Goal: Transaction & Acquisition: Book appointment/travel/reservation

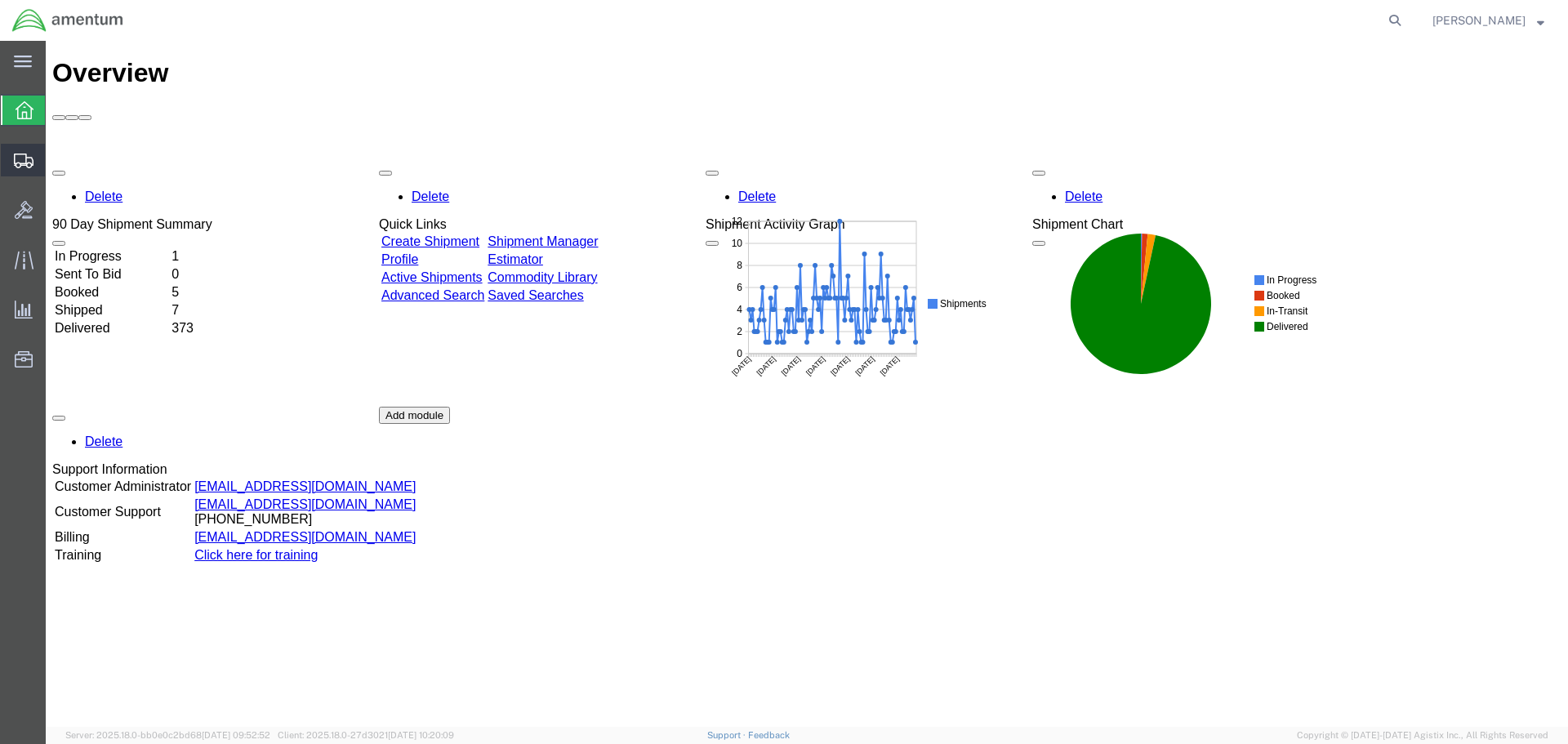
click at [0, 0] on span "Create Shipment" at bounding box center [0, 0] width 0 height 0
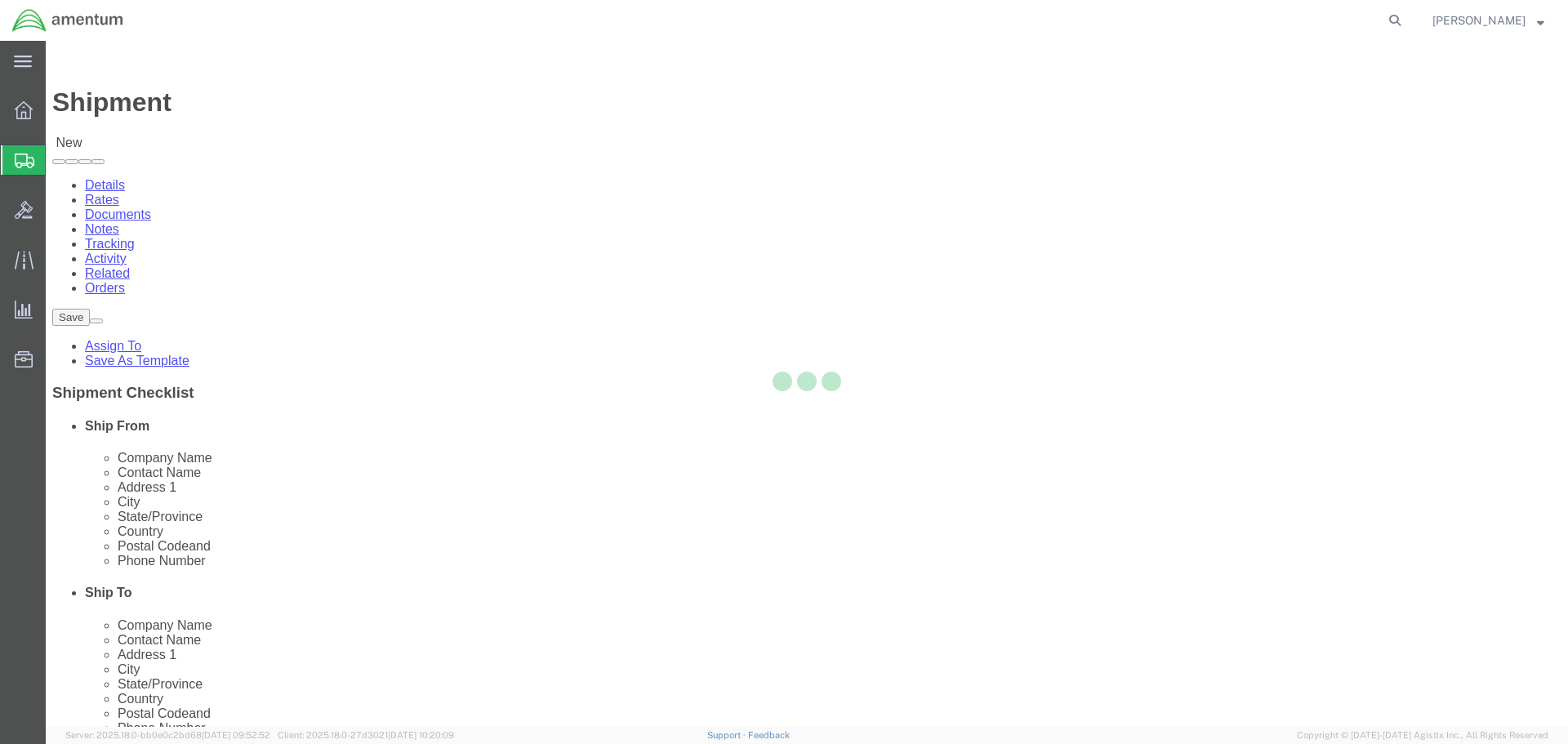
select select
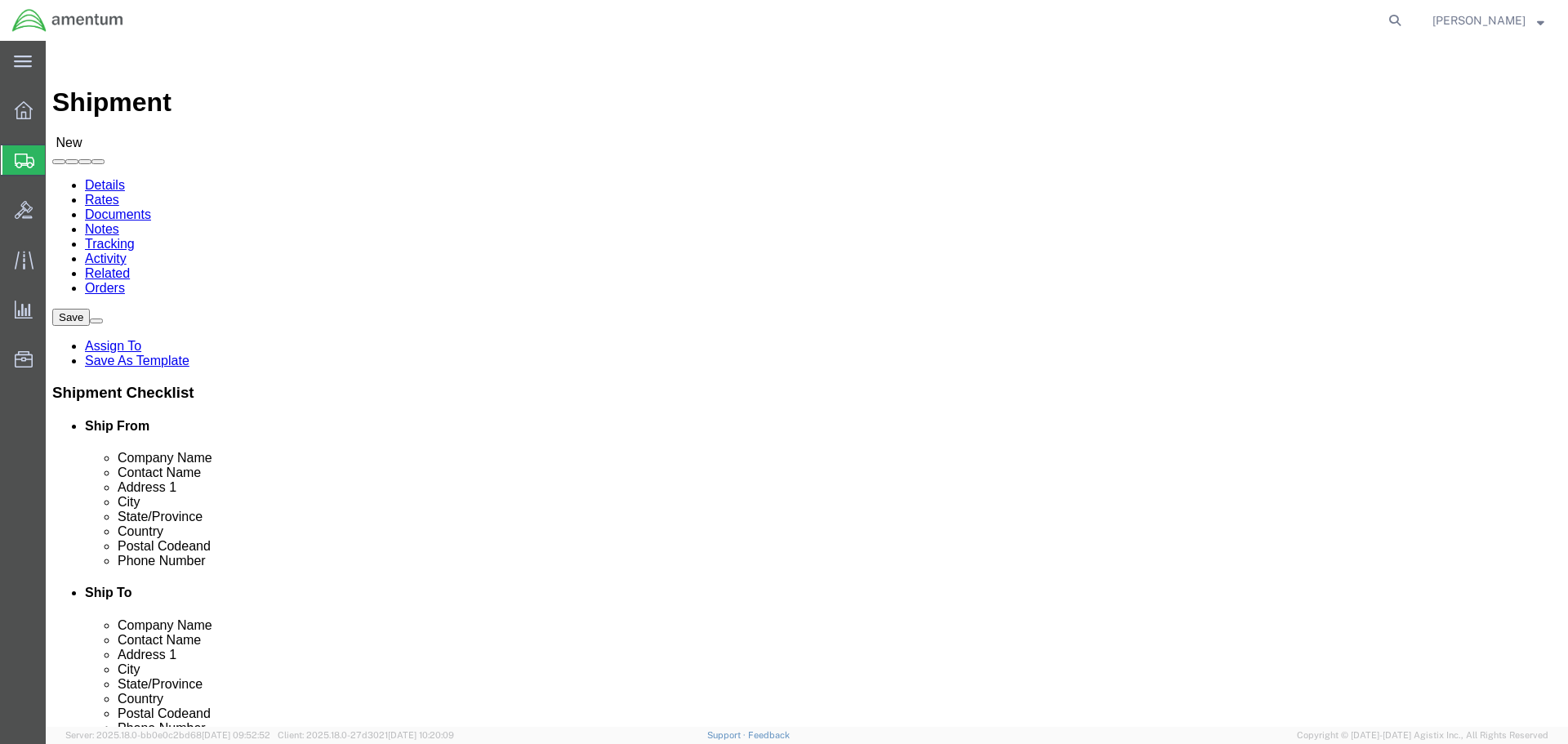
select select "MYPROFILE"
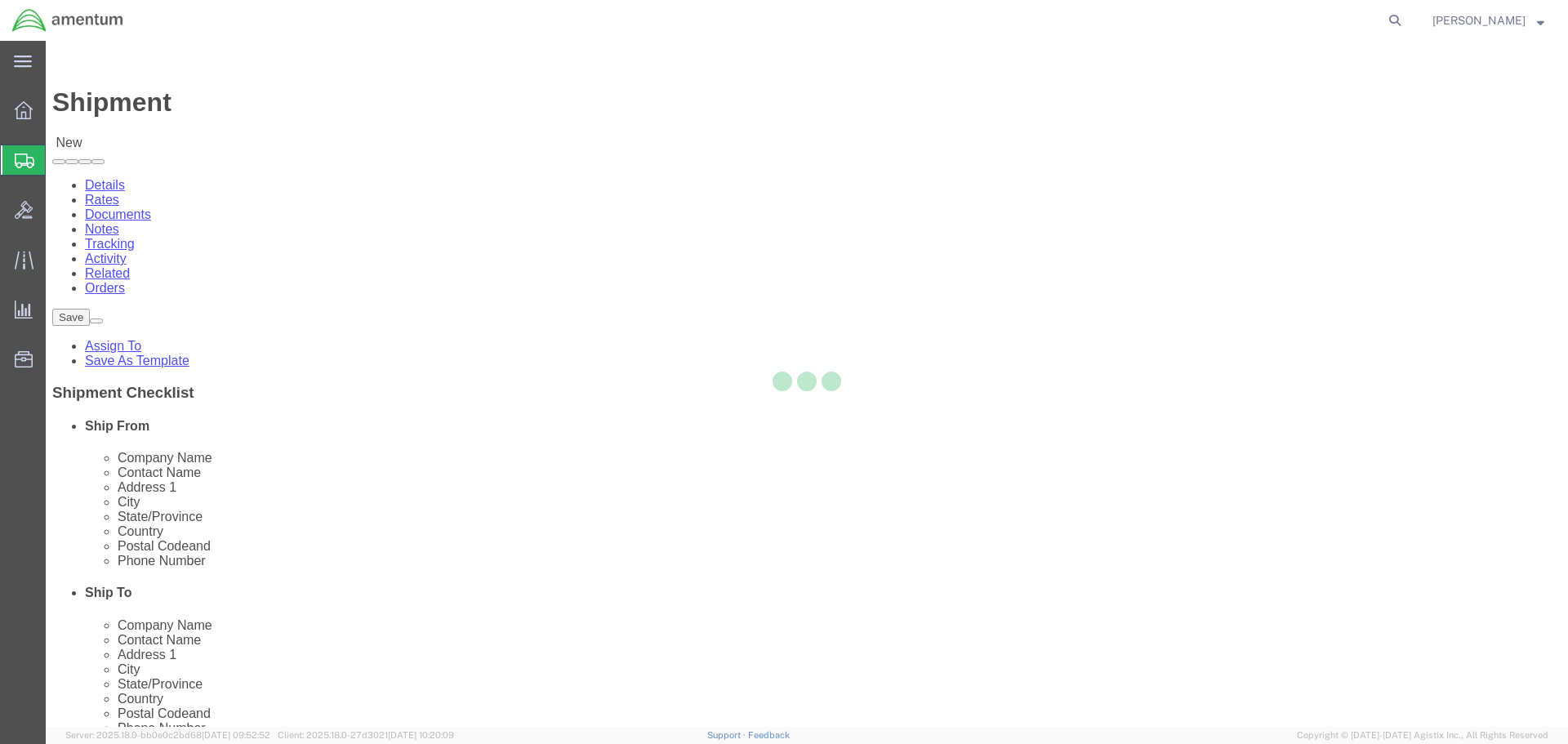
select select "VA"
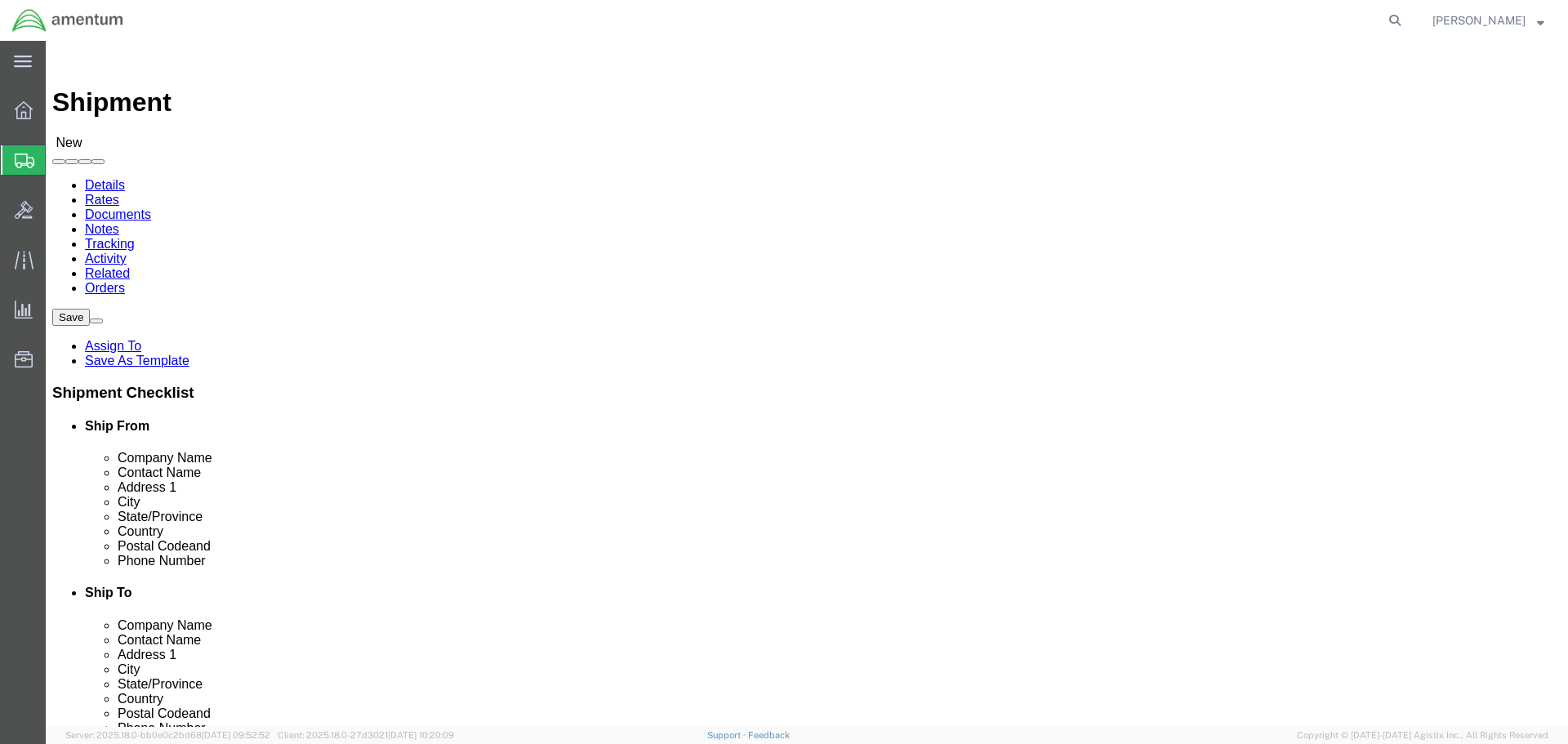
click input "text"
type input "aviation la"
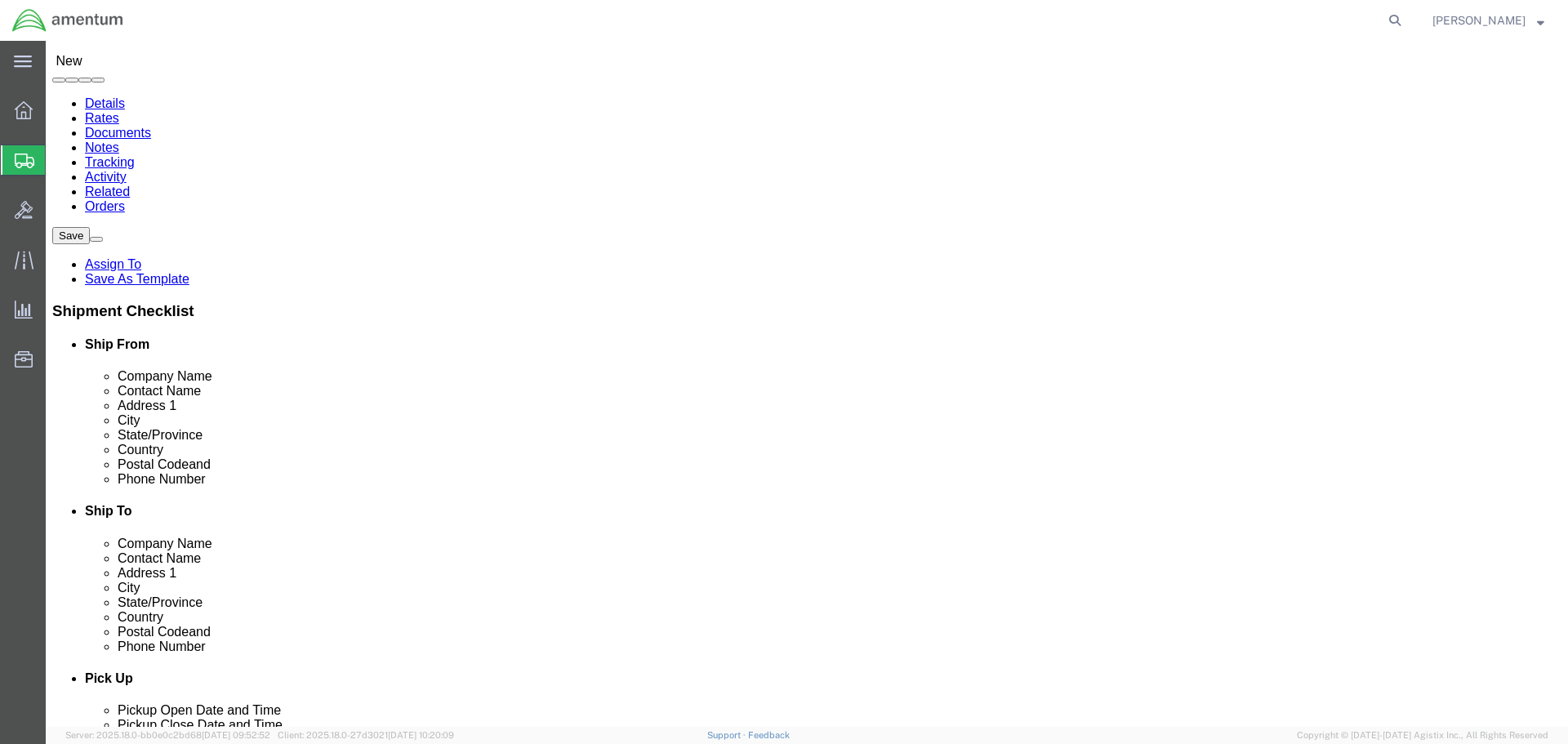
click p "- Aviation Laboratories - (Receiving) [STREET_ADDRESS][PERSON_NAME] , 12:00 AM …"
select select "LA"
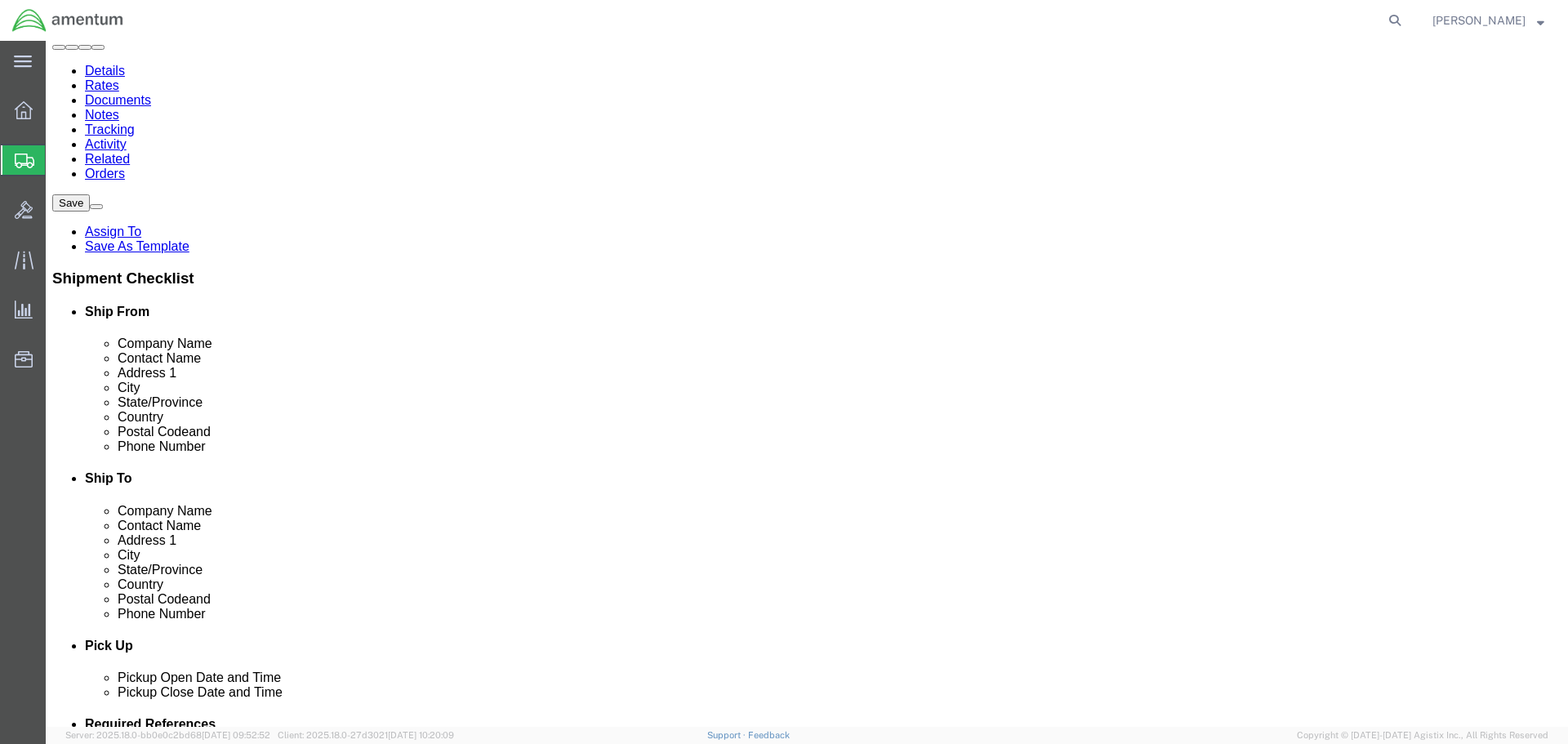
scroll to position [0, 0]
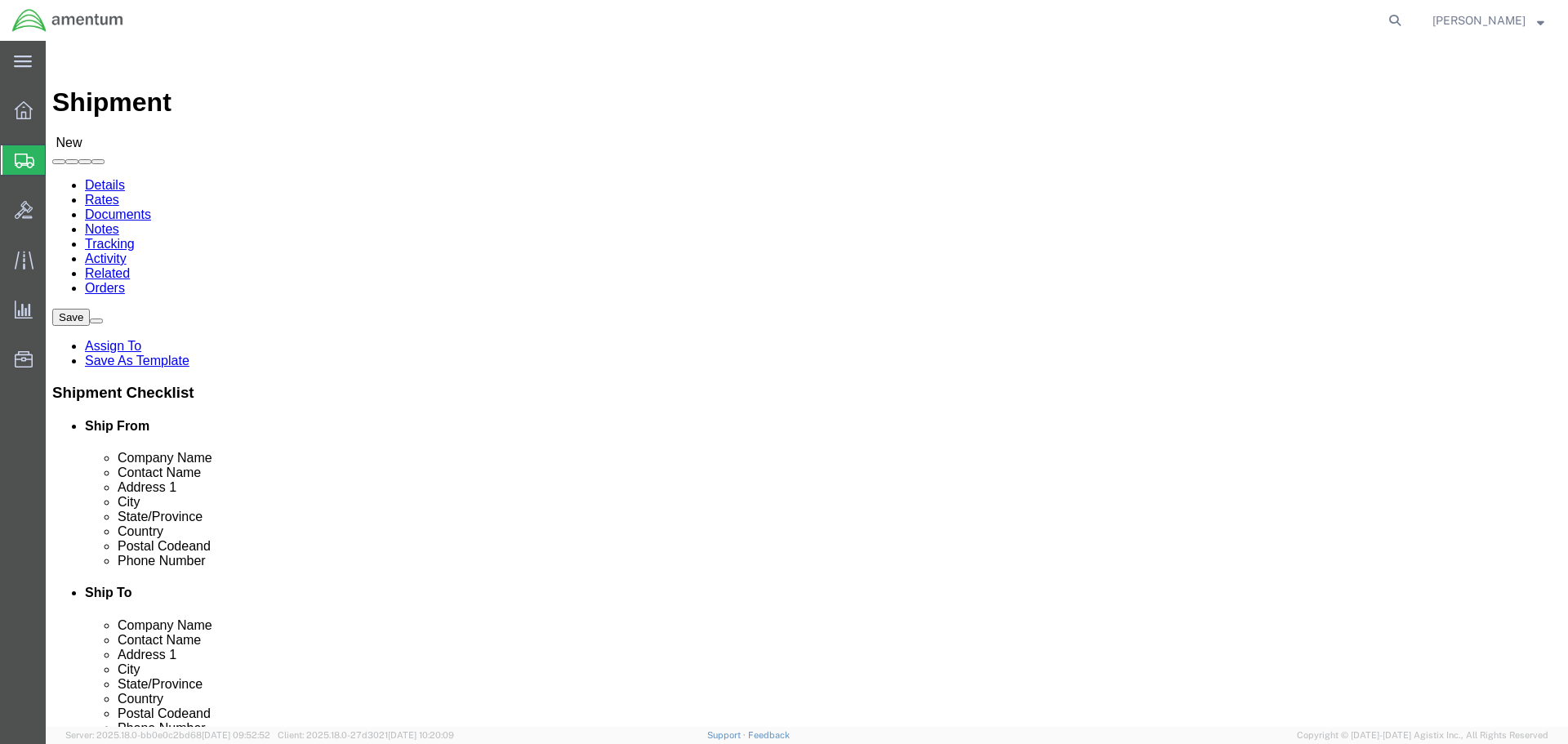
type input "Aviation Laboratories"
click icon
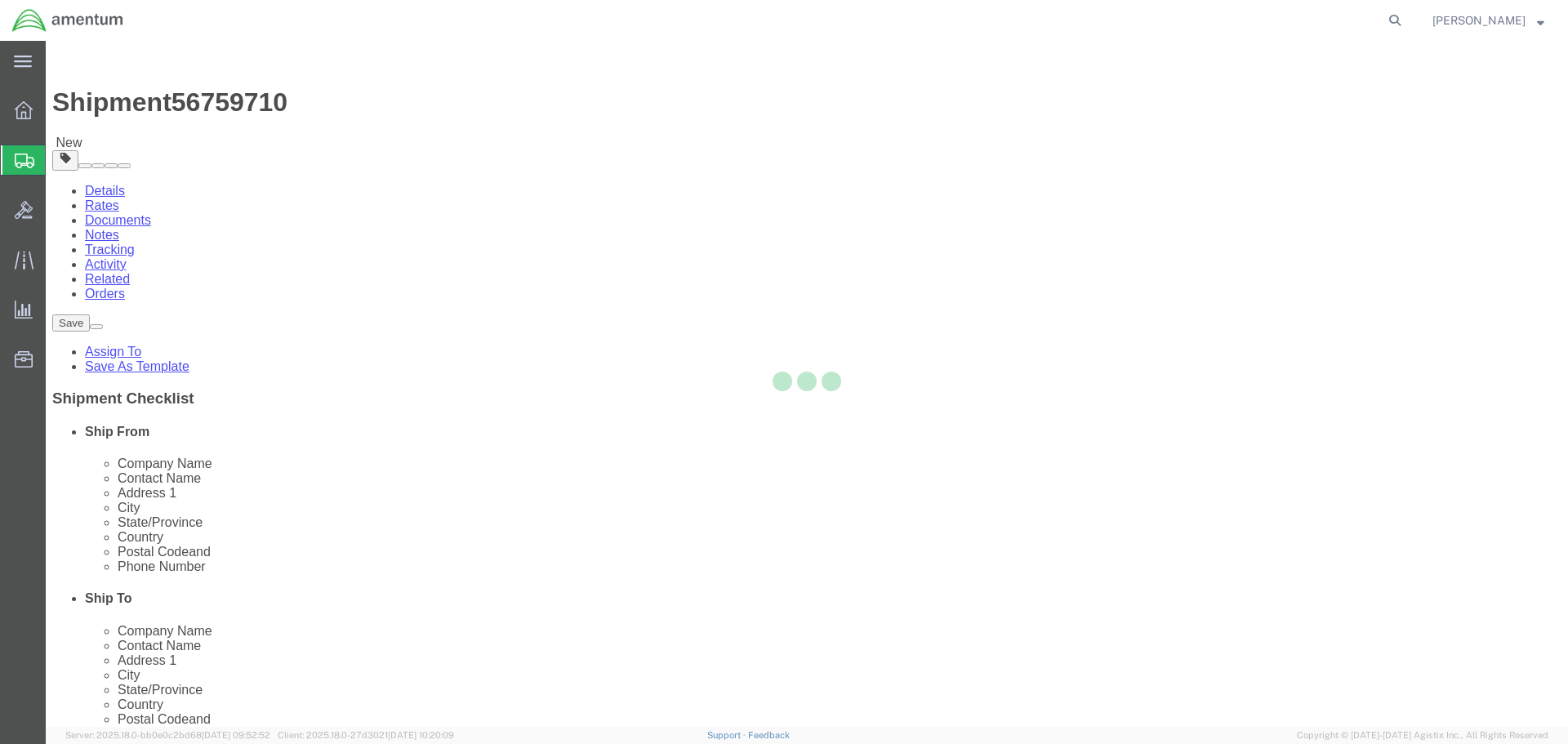
select select "CBOX"
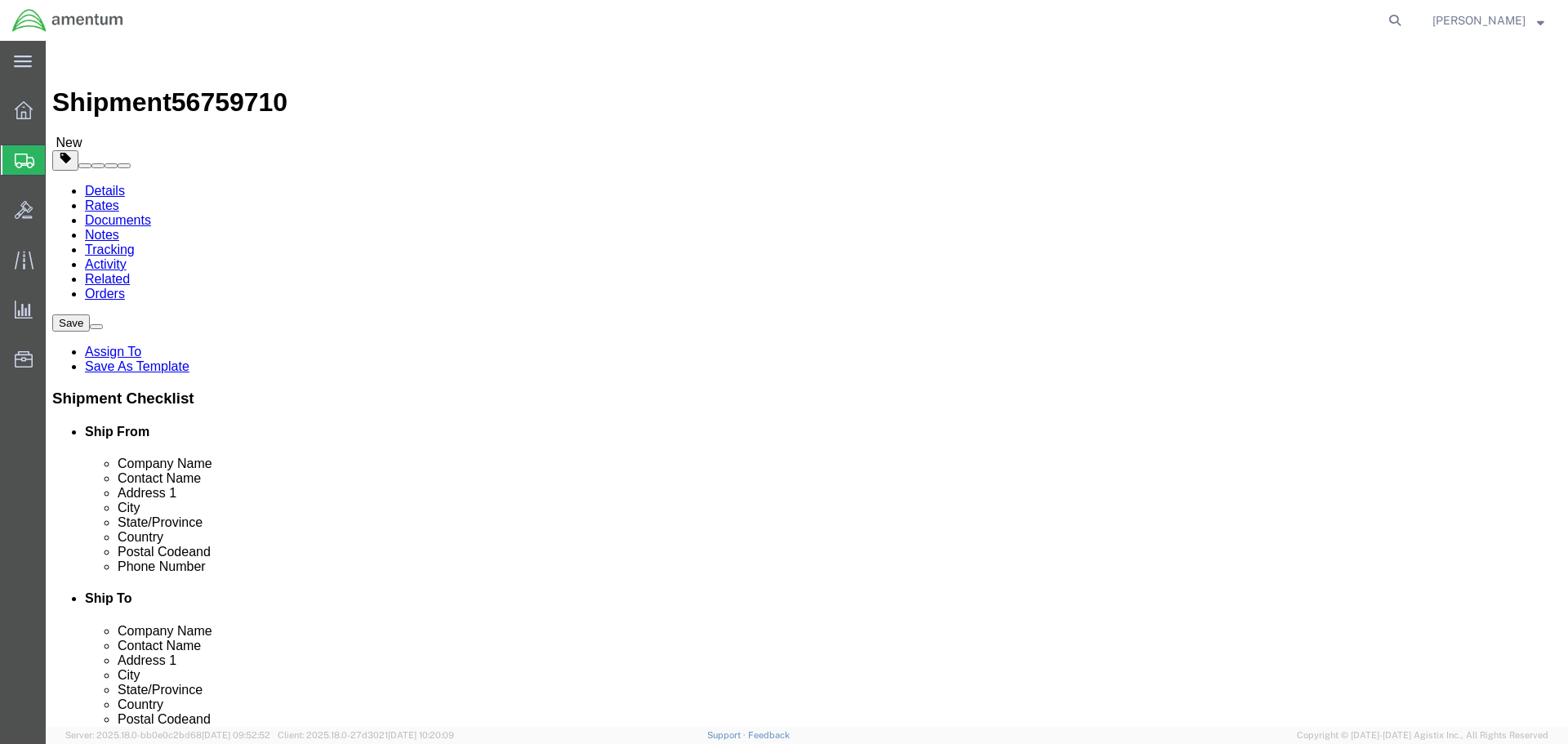
click input "text"
type input "11"
type input "2"
type input "13"
type input "1"
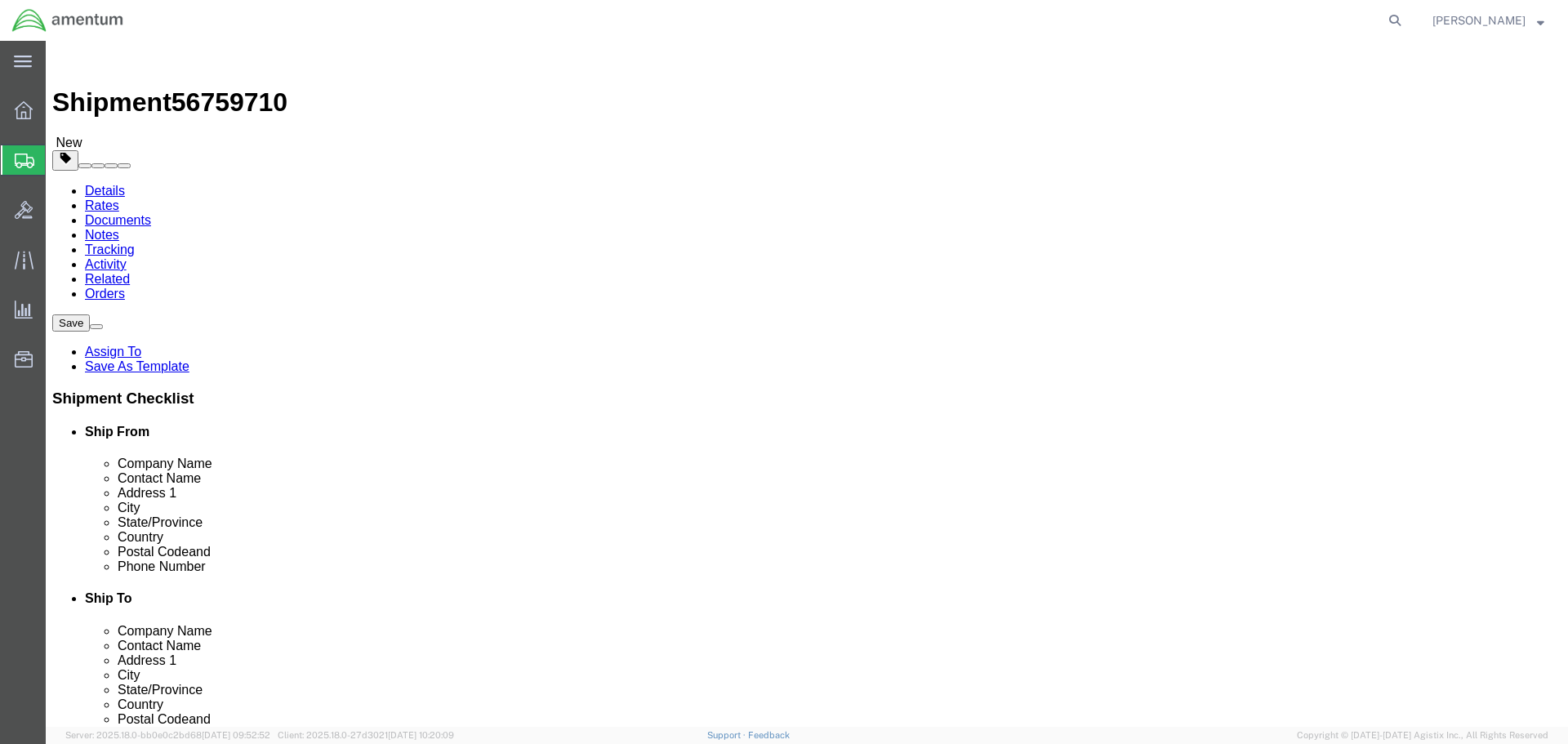
click link "Add Content"
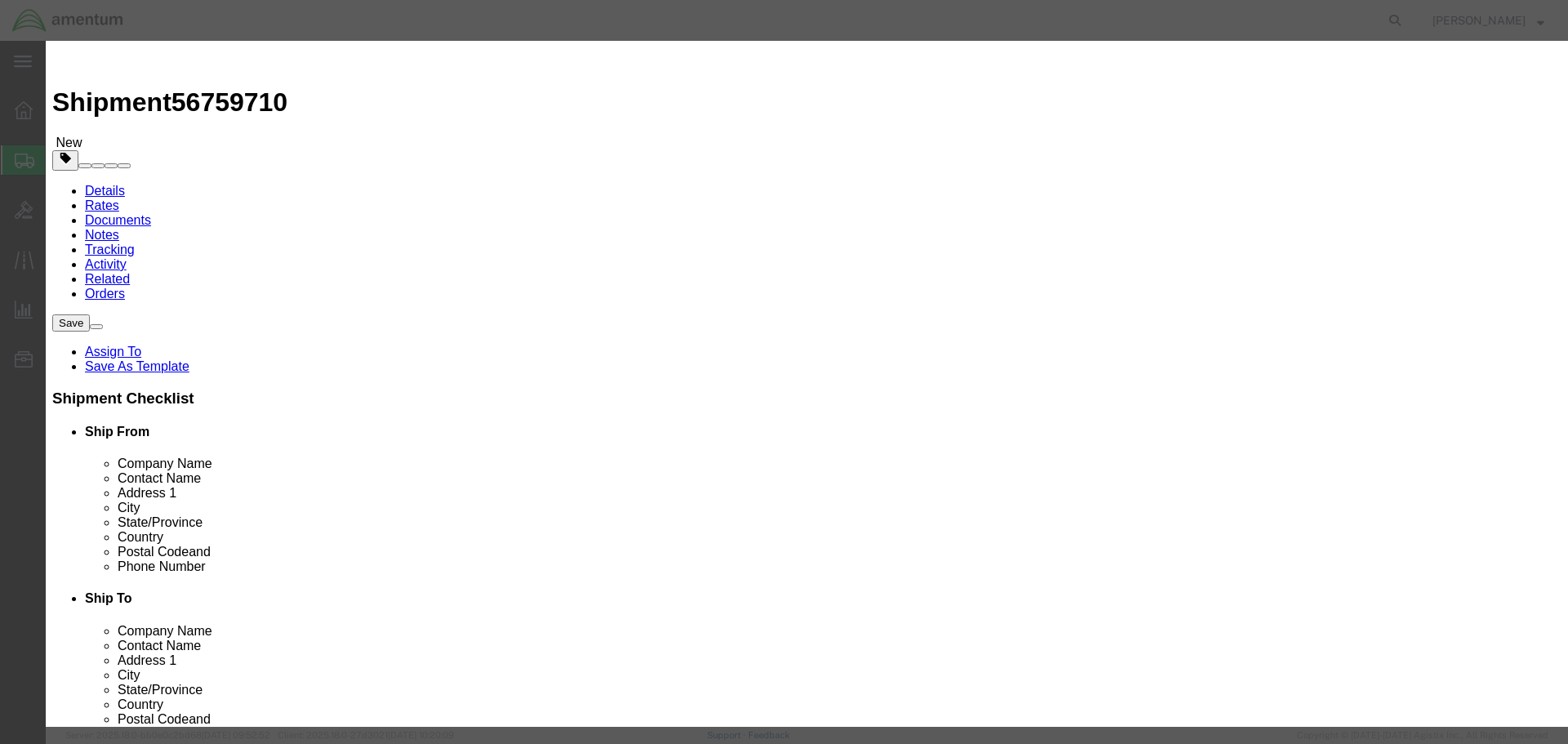
click input "text"
click div "Commodity library"
click input "SAmple"
type input "Sample"
click div "Commodity library"
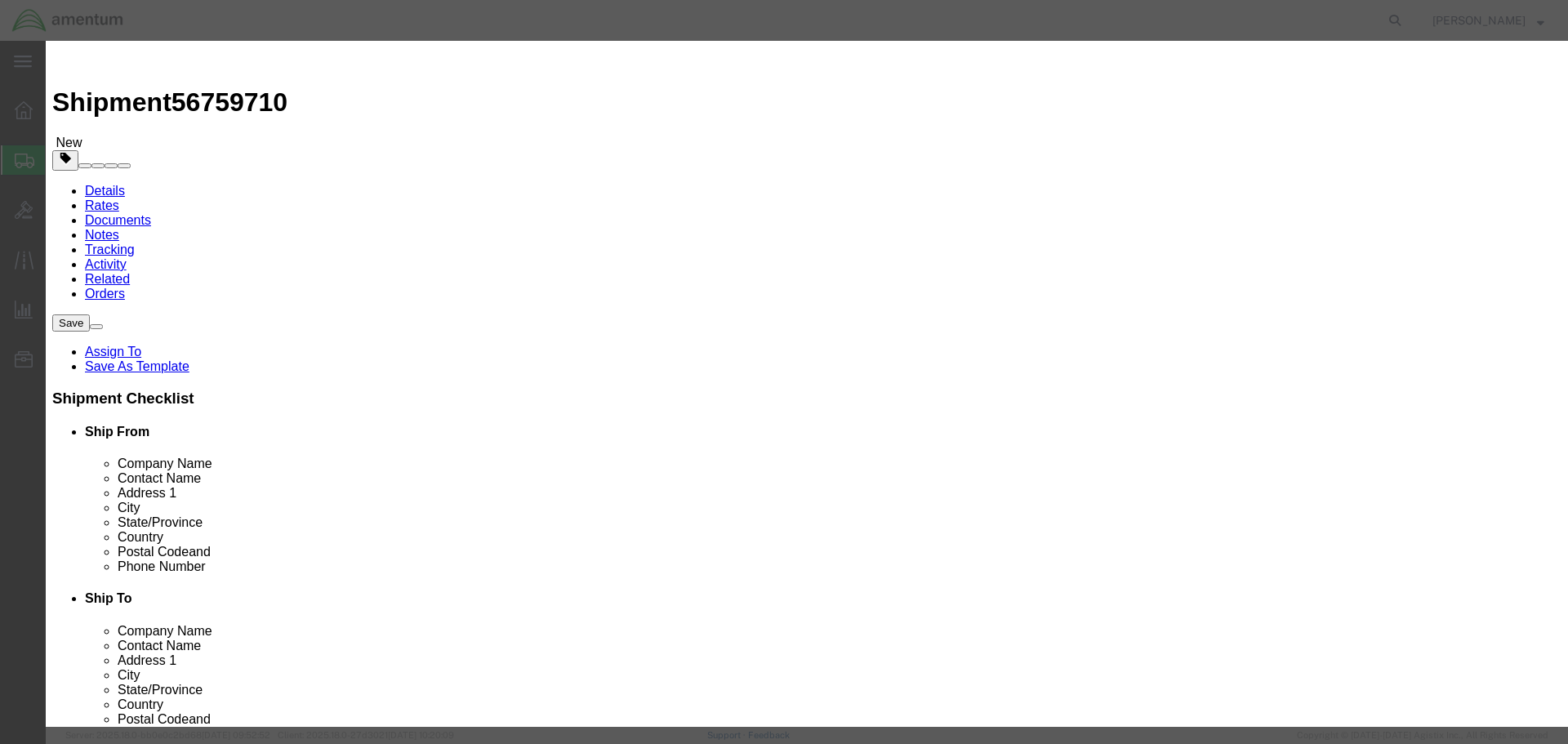
click input "0"
type input "1"
click textarea
click button "Save & Close"
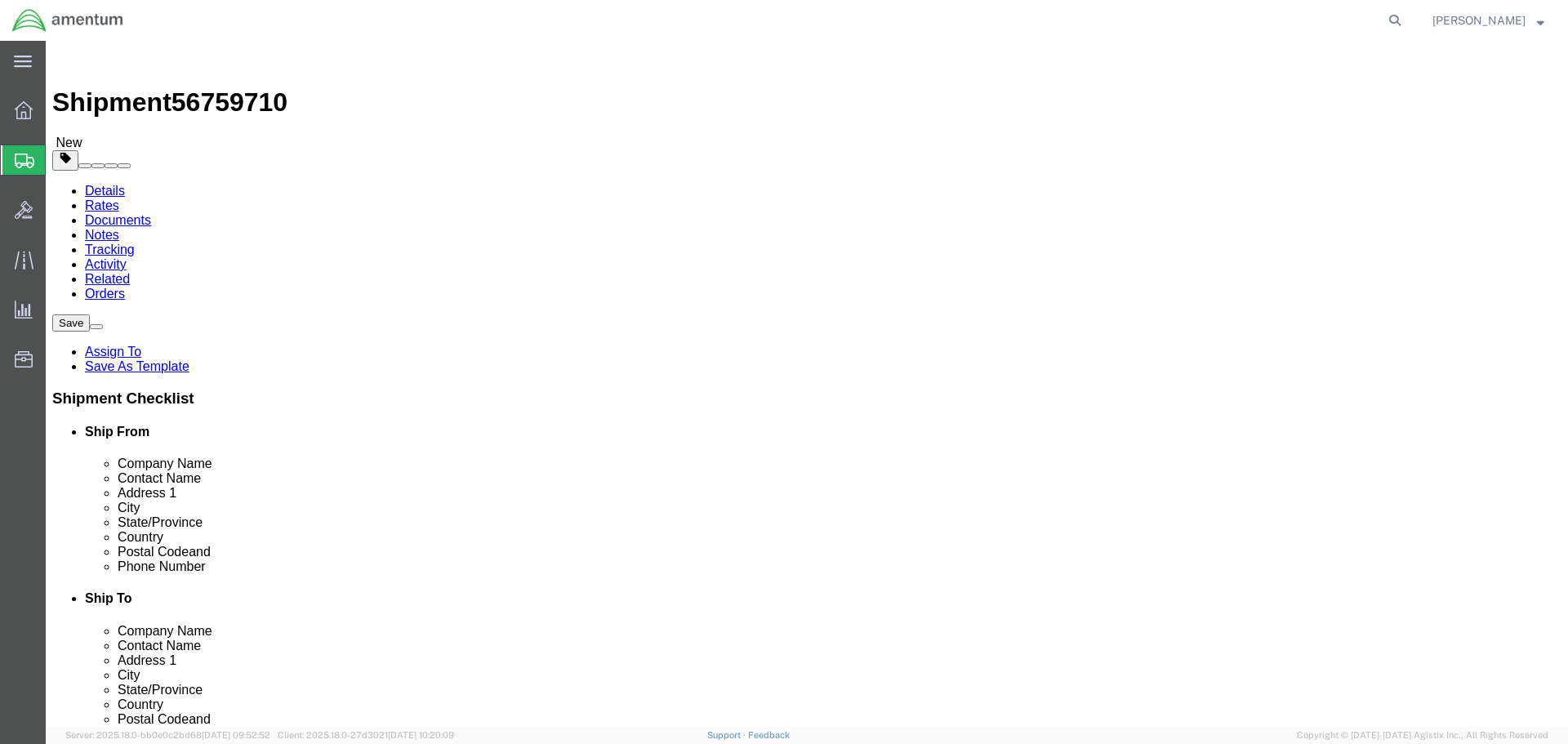
click icon
drag, startPoint x: 138, startPoint y: 21, endPoint x: 220, endPoint y: 21, distance: 82.0
click span "56759710"
copy span "56759710"
click at [28, 266] on icon at bounding box center [24, 260] width 19 height 19
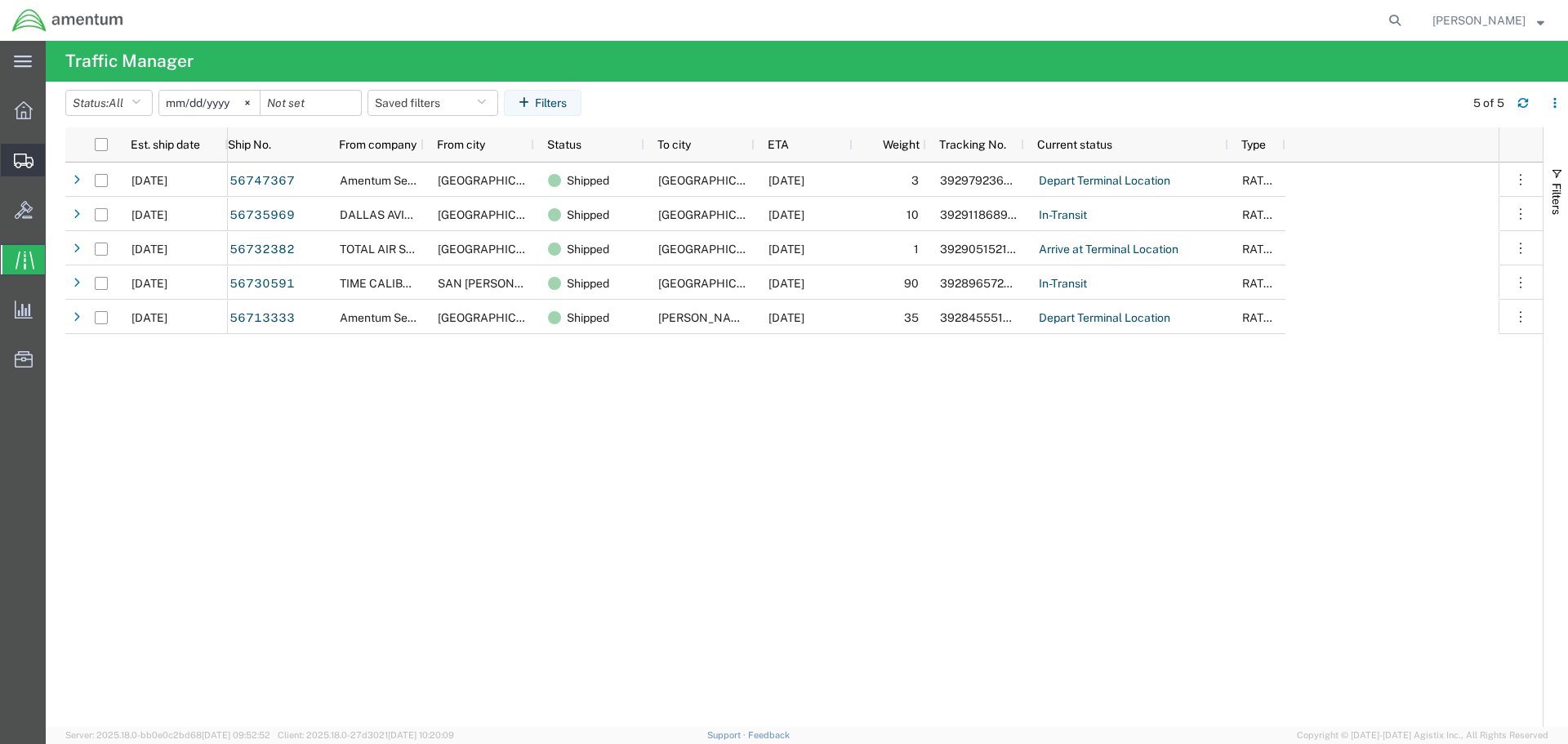
click at [24, 154] on icon at bounding box center [24, 161] width 20 height 15
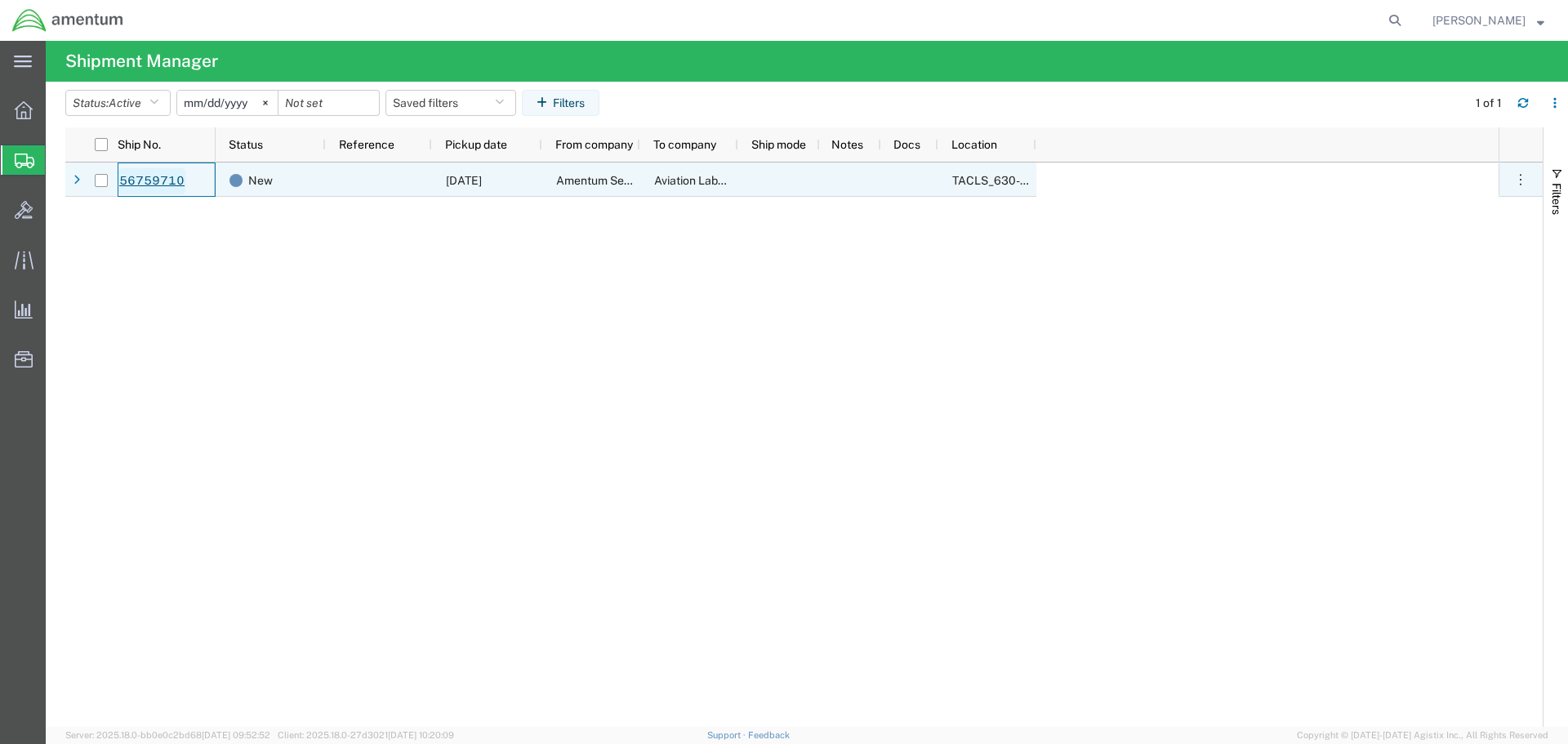
click at [158, 181] on link "56759710" at bounding box center [151, 181] width 67 height 26
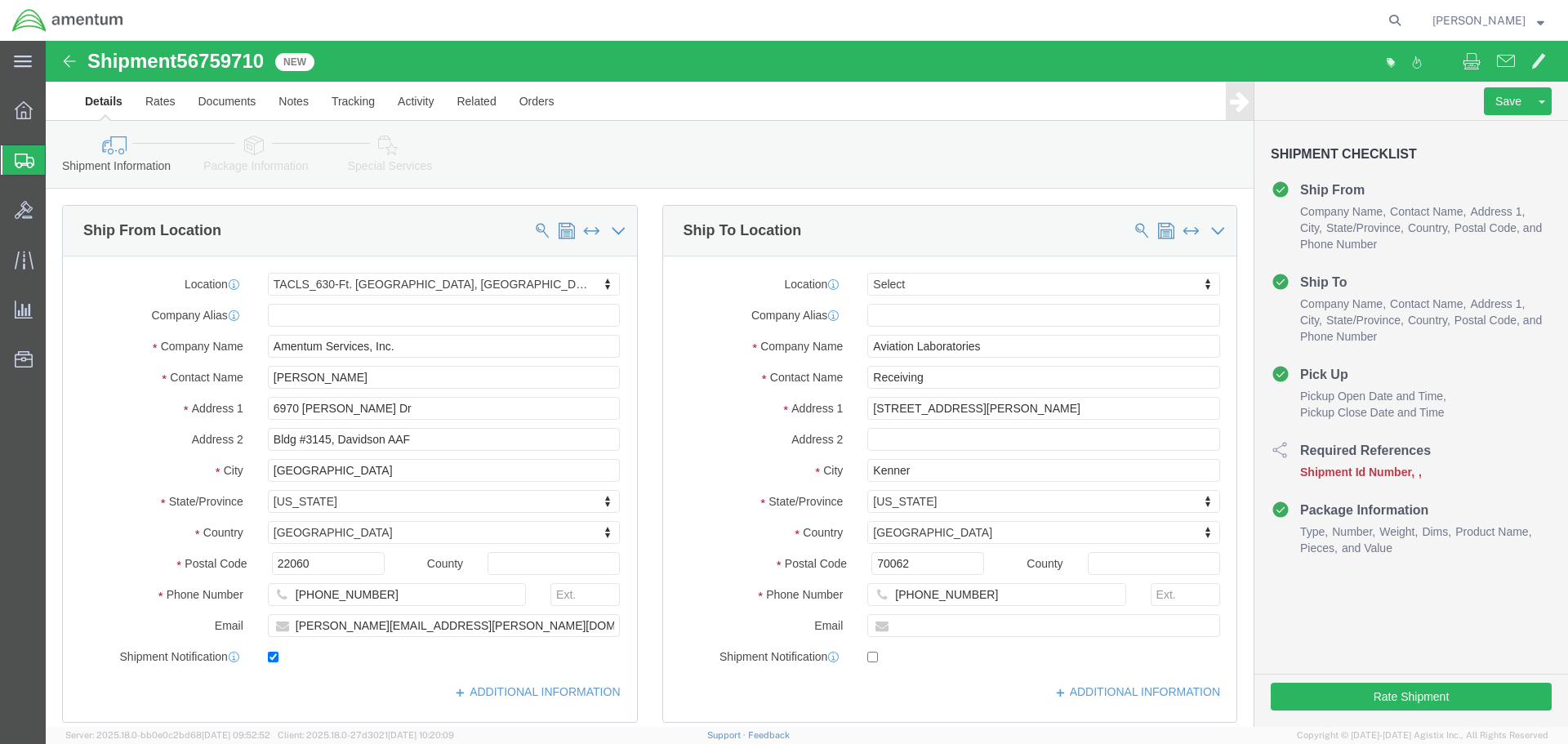
select select "42715"
select select
drag, startPoint x: 140, startPoint y: 18, endPoint x: 221, endPoint y: 19, distance: 81.0
click span "56759710"
copy span "56759710"
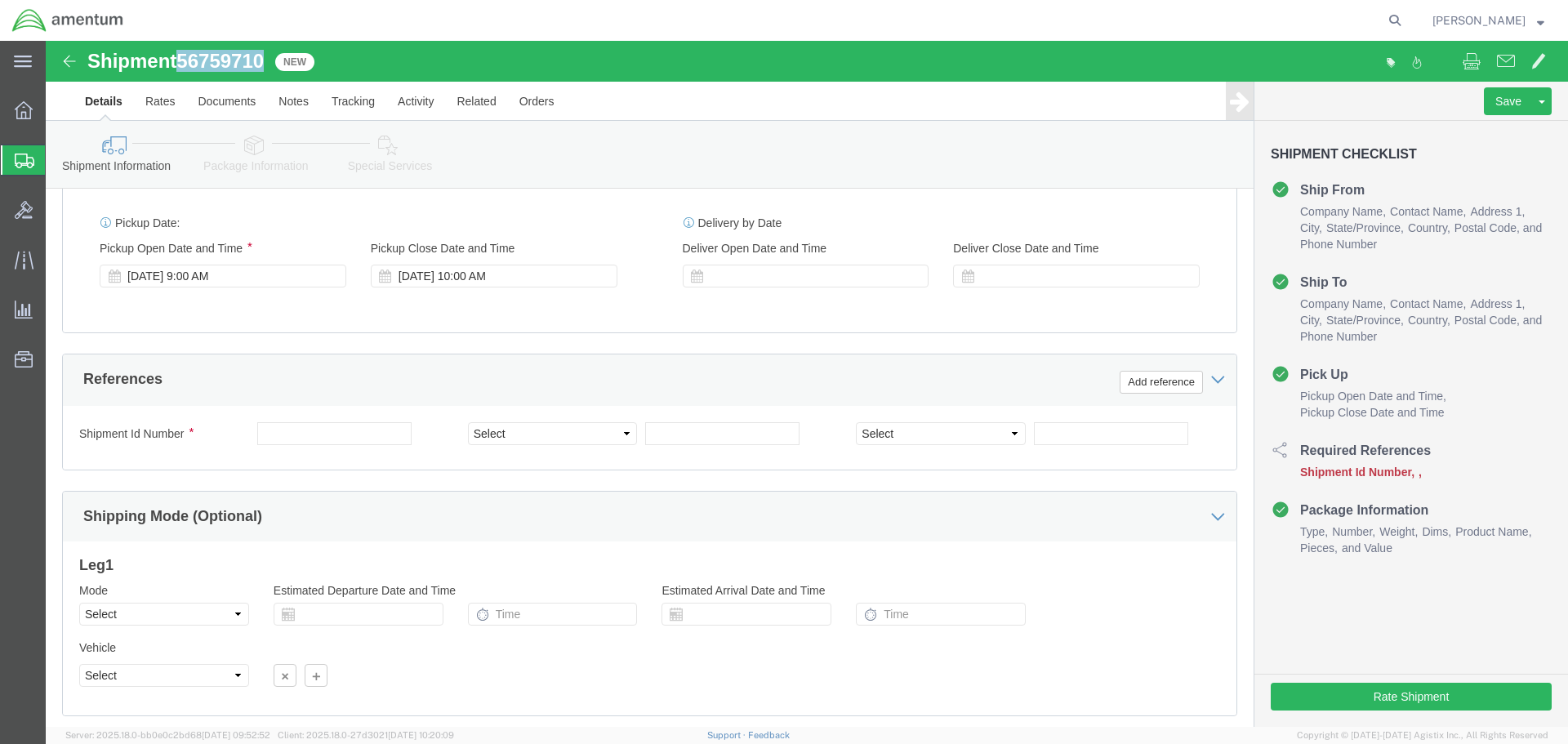
scroll to position [653, 0]
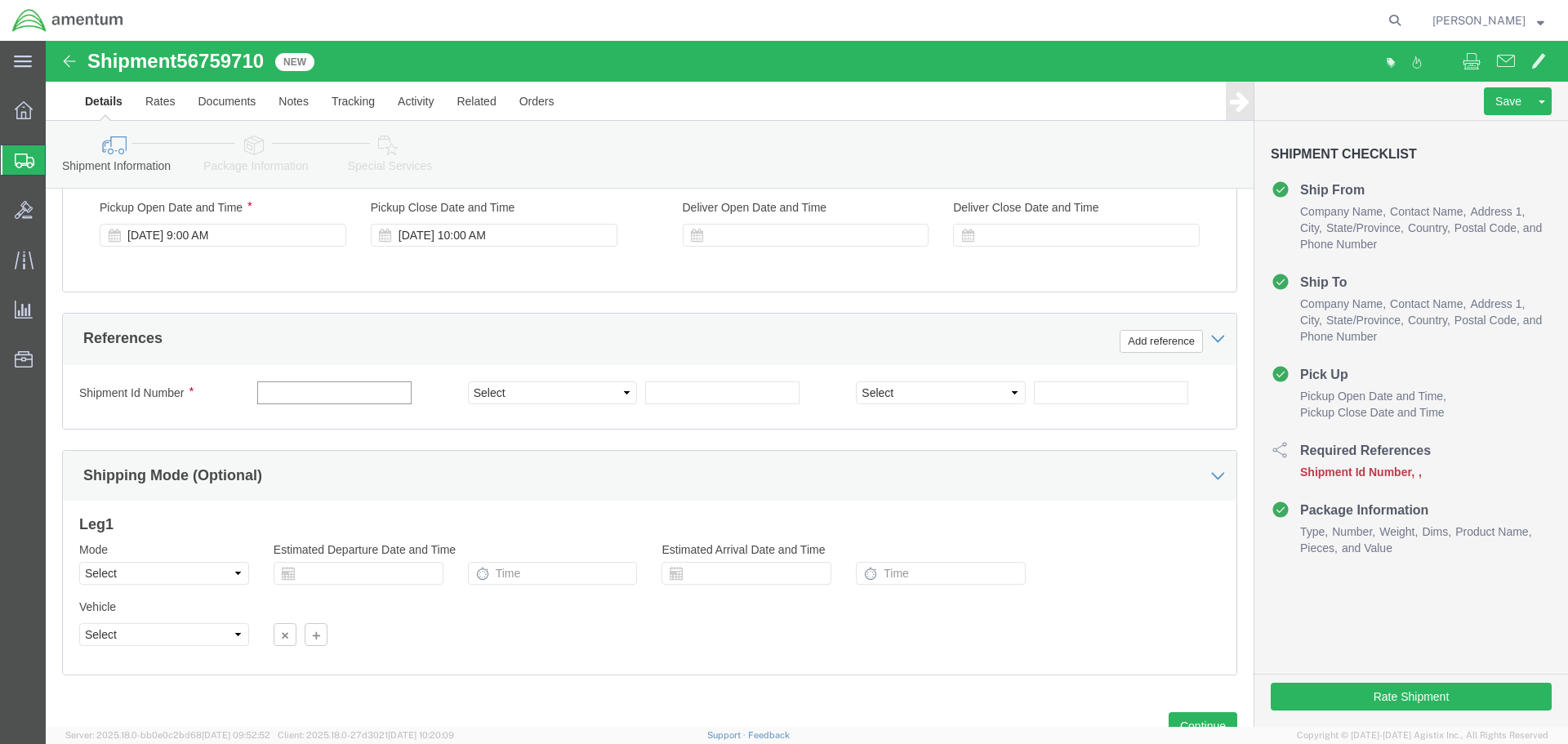
paste input "56759710"
type input "56759710"
click div "Please fix the following errors Ship From Location Location TACLS_630-Ft. [GEOG…"
click button "Rate Shipment"
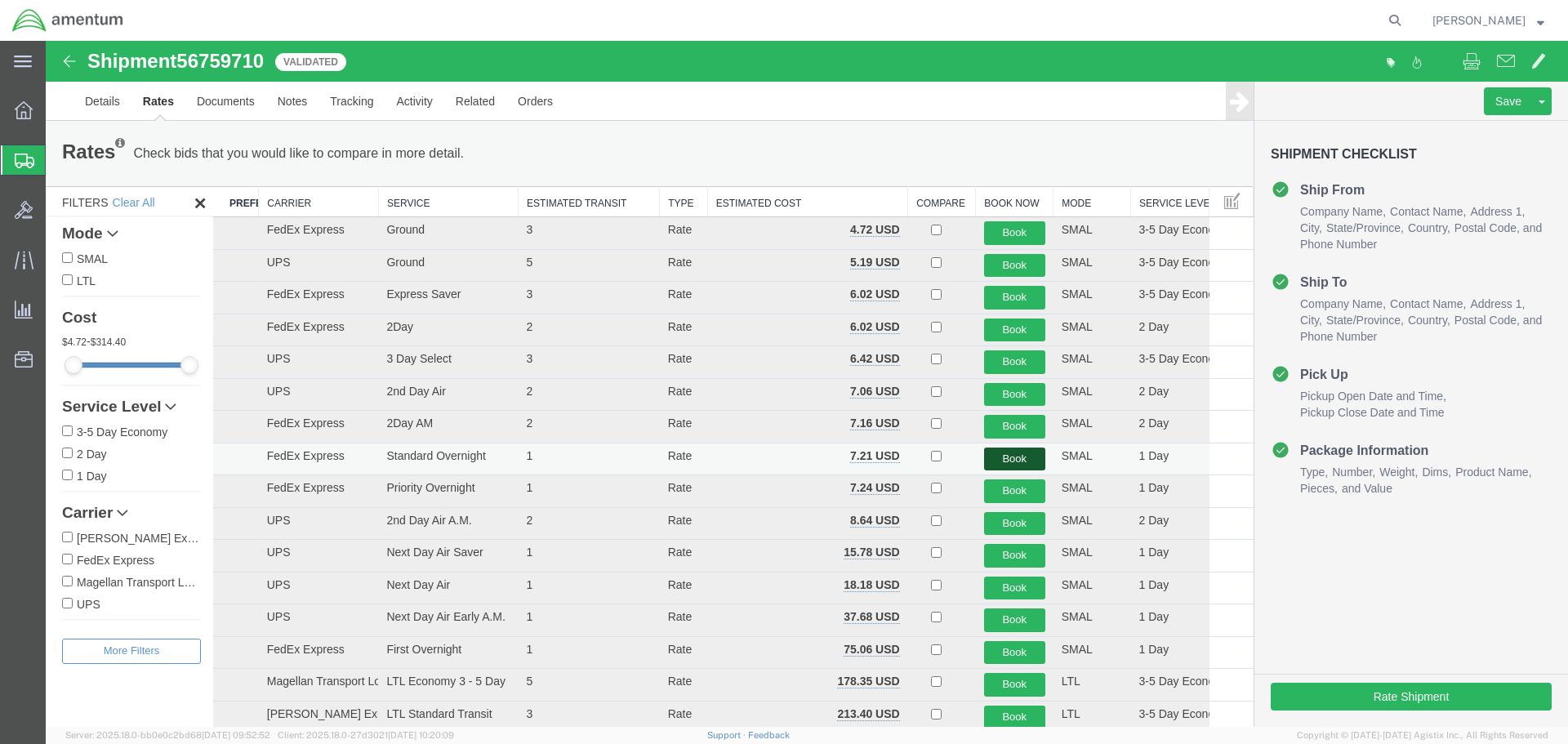
click at [1004, 456] on button "Book" at bounding box center [1014, 459] width 61 height 24
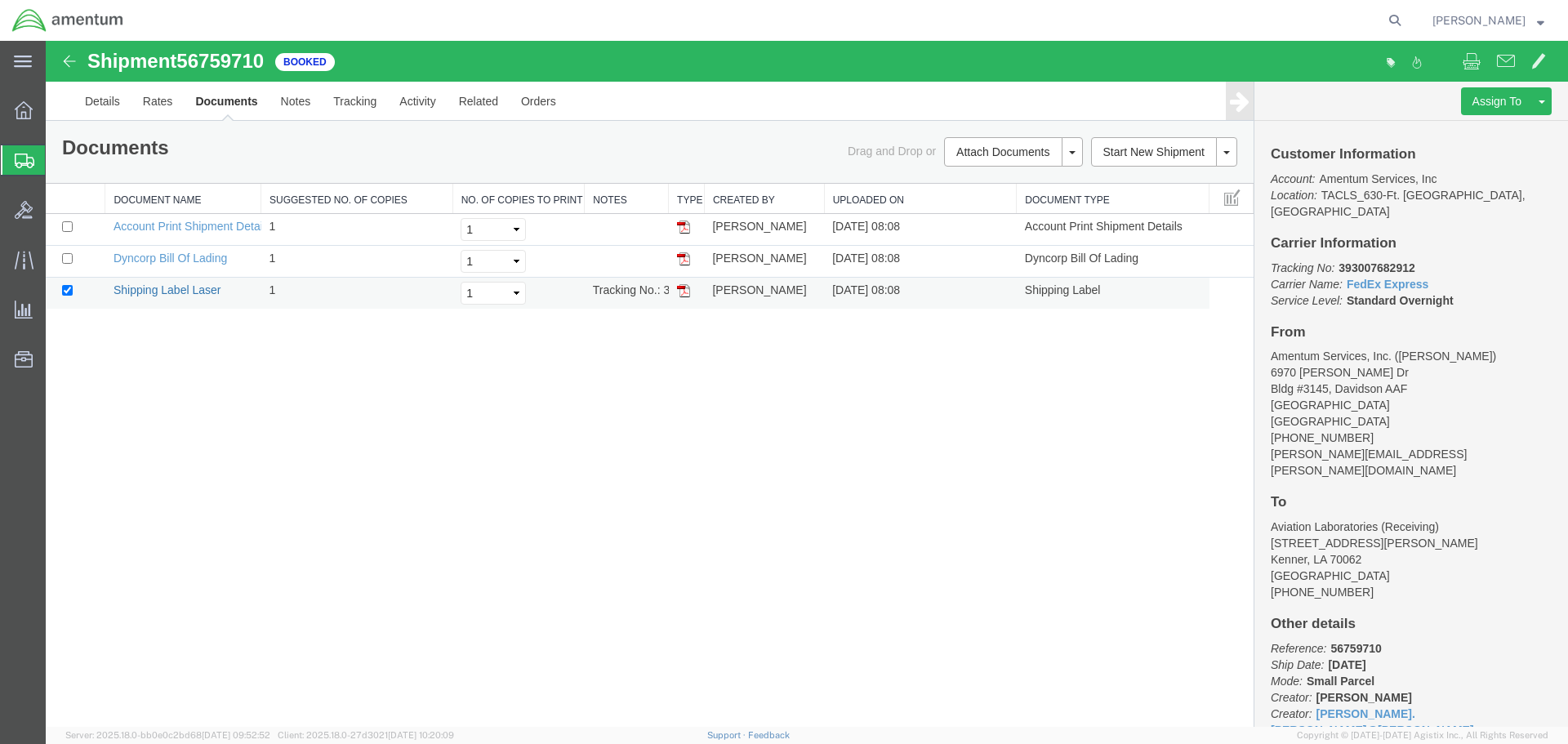
click at [174, 291] on link "Shipping Label Laser" at bounding box center [167, 289] width 107 height 13
click at [157, 260] on link "Dyncorp Bill Of Lading" at bounding box center [170, 257] width 114 height 13
click at [170, 292] on link "Shipping Label Laser" at bounding box center [167, 289] width 107 height 13
